Goal: Navigation & Orientation: Find specific page/section

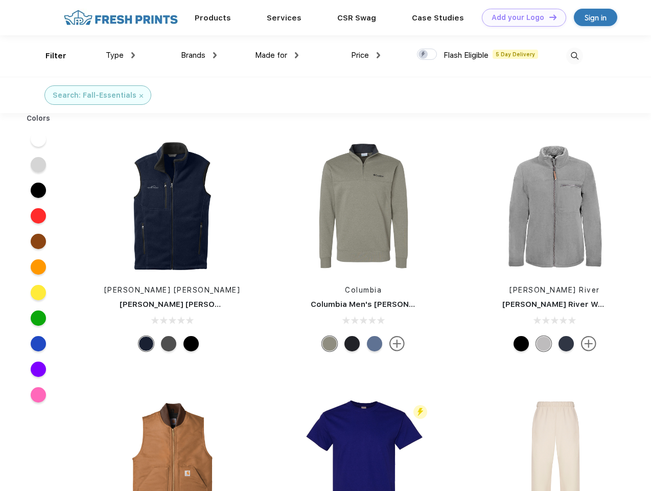
click at [521, 17] on link "Add your Logo Design Tool" at bounding box center [524, 18] width 84 height 18
click at [0, 0] on div "Design Tool" at bounding box center [0, 0] width 0 height 0
click at [549, 17] on link "Add your Logo Design Tool" at bounding box center [524, 18] width 84 height 18
click at [49, 56] on div "Filter" at bounding box center [56, 56] width 21 height 12
click at [121, 55] on span "Type" at bounding box center [115, 55] width 18 height 9
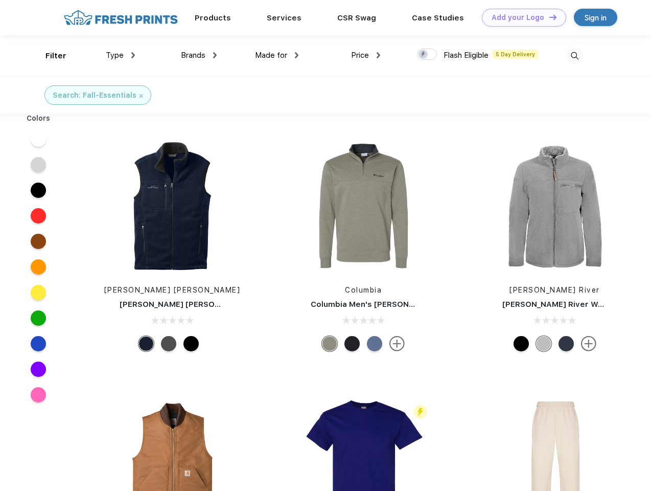
click at [199, 55] on span "Brands" at bounding box center [193, 55] width 25 height 9
click at [277, 55] on span "Made for" at bounding box center [271, 55] width 32 height 9
click at [366, 55] on span "Price" at bounding box center [360, 55] width 18 height 9
click at [428, 55] on div at bounding box center [427, 54] width 20 height 11
click at [424, 55] on input "checkbox" at bounding box center [420, 51] width 7 height 7
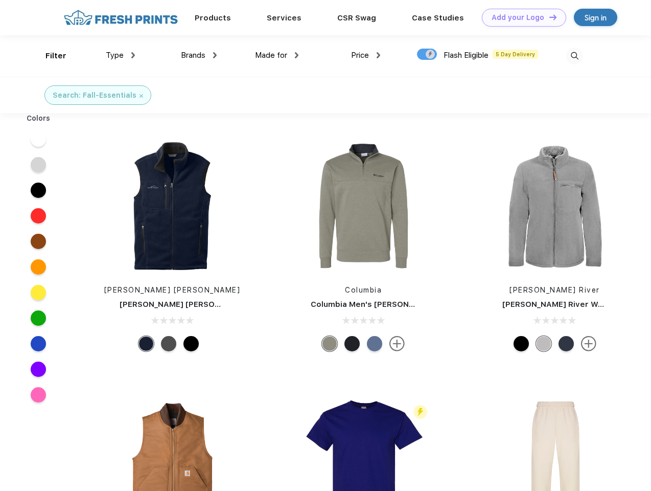
click at [575, 56] on img at bounding box center [575, 56] width 17 height 17
